Goal: Check status: Verify the current state of an ongoing process or item

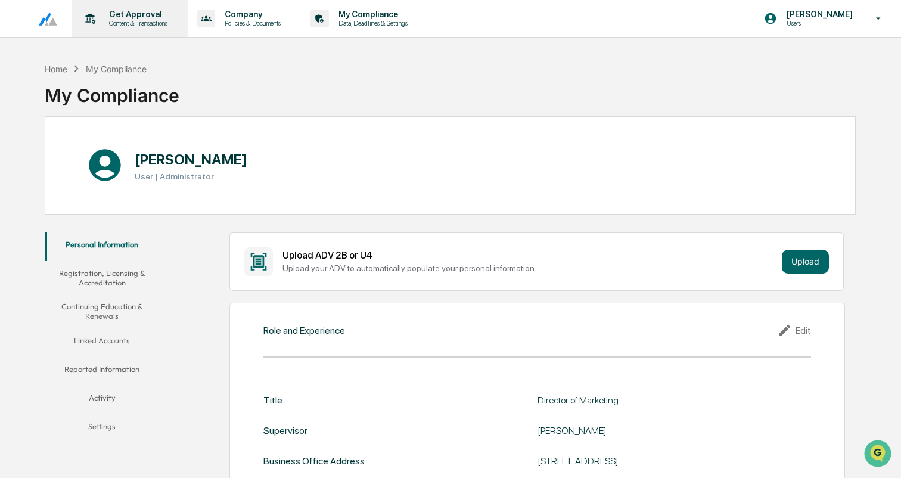
click at [143, 18] on p "Get Approval" at bounding box center [136, 15] width 74 height 10
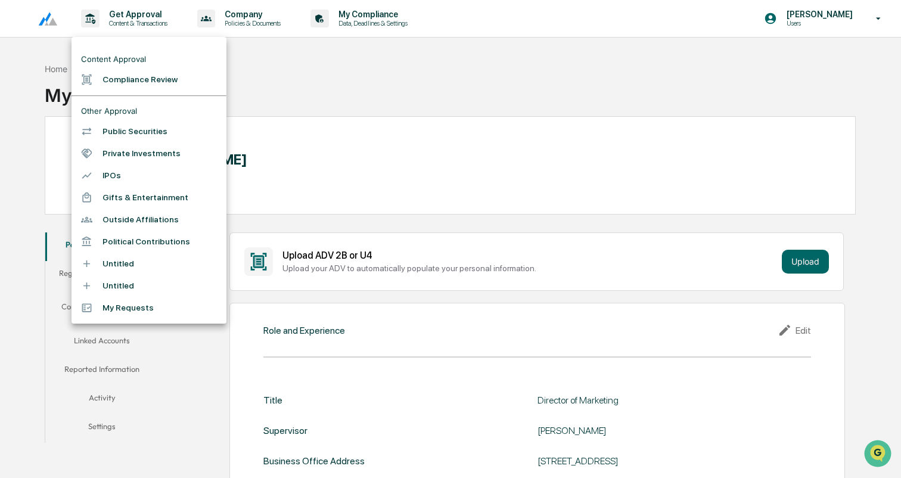
click at [163, 83] on li "Compliance Review" at bounding box center [148, 80] width 155 height 22
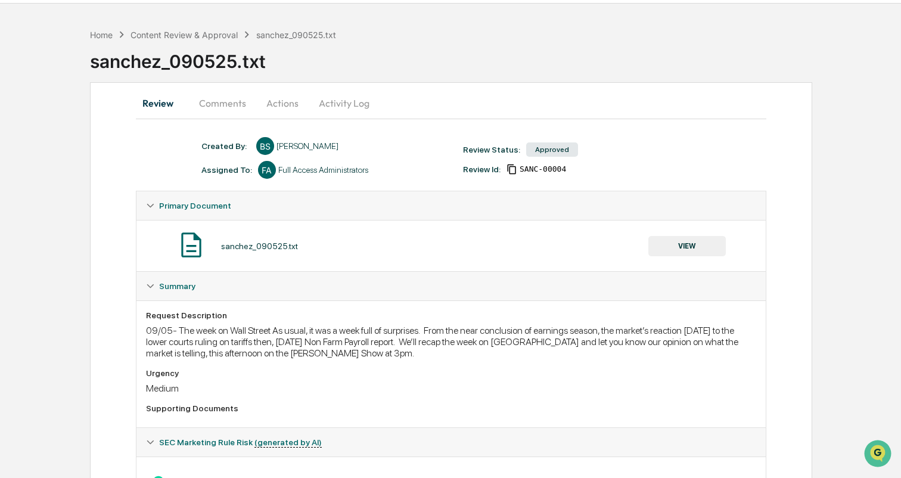
scroll to position [95, 0]
